Goal: Book appointment/travel/reservation

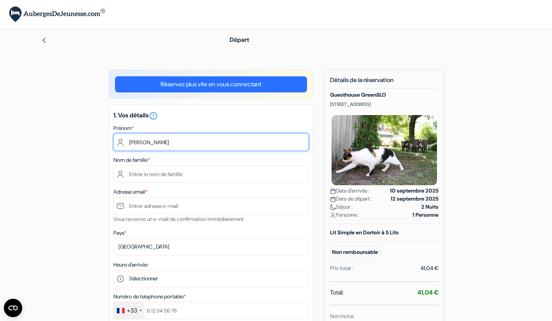
type input "Irina"
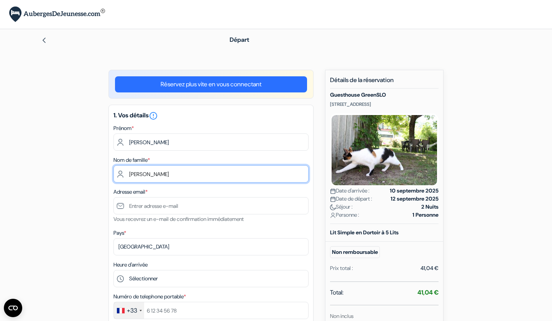
type input "Tran Ngoc"
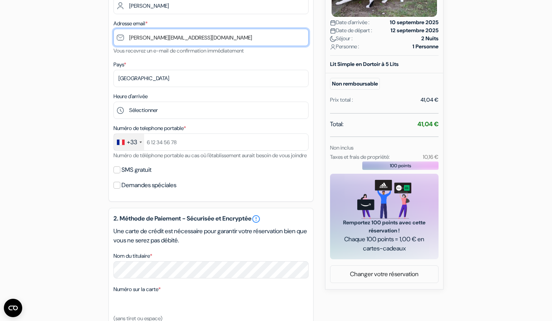
scroll to position [168, 0]
type input "irina.tranngoc@outlook.fr"
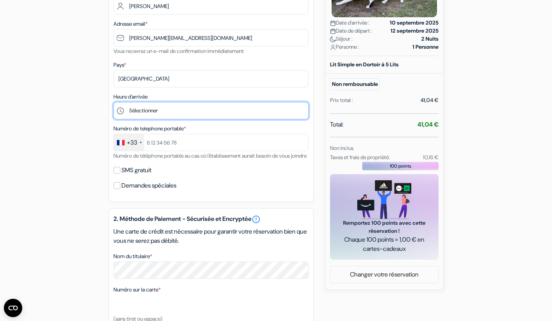
select select "14"
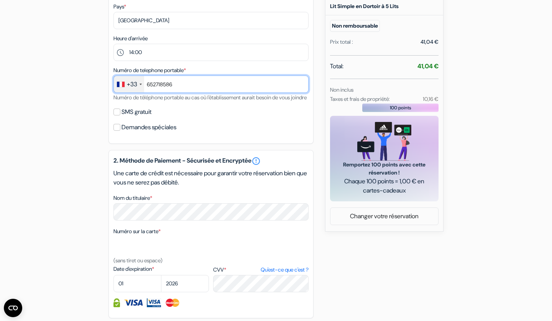
scroll to position [238, 0]
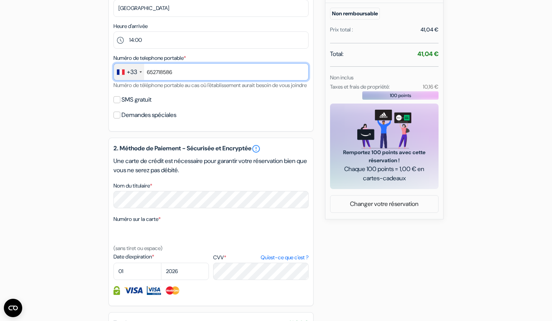
type input "652718586"
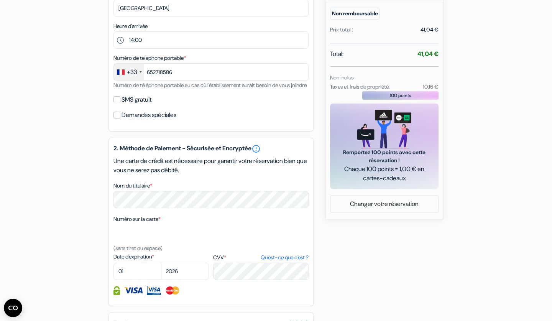
click at [145, 105] on label "SMS gratuit" at bounding box center [136, 99] width 30 height 11
click at [120, 103] on input "SMS gratuit" at bounding box center [116, 99] width 7 height 7
checkbox input "true"
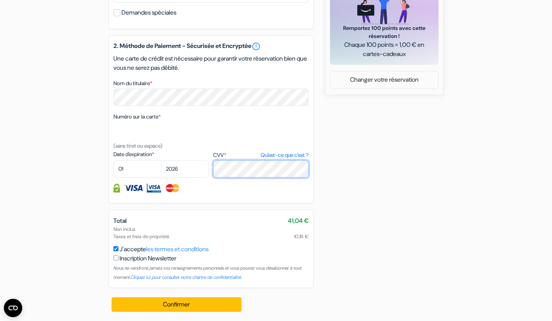
scroll to position [372, 0]
click at [148, 177] on div "2. Méthode de Paiement - Sécurisée et Encryptée error_outline Une carte de créd…" at bounding box center [210, 119] width 205 height 168
select select "11"
select select "2025"
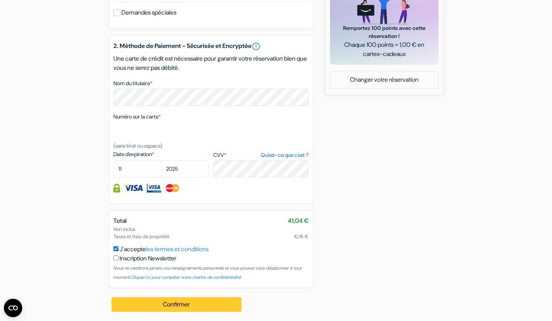
click at [172, 301] on button "Confirmer Loading..." at bounding box center [177, 304] width 130 height 15
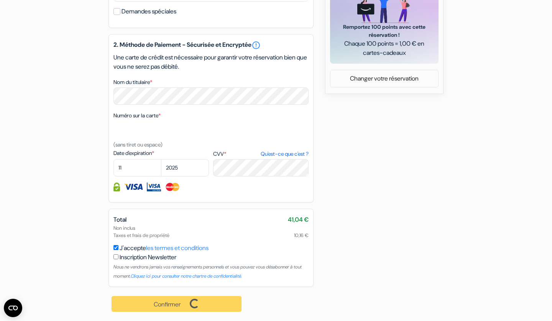
scroll to position [373, 0]
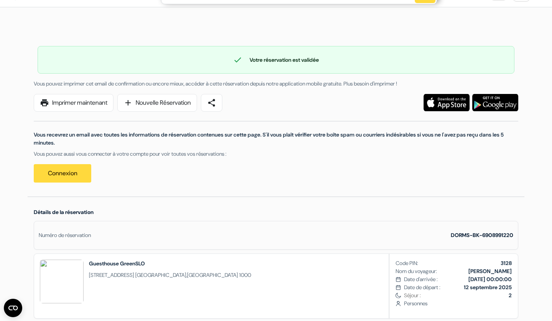
scroll to position [23, 0]
